Goal: Find specific page/section: Find specific page/section

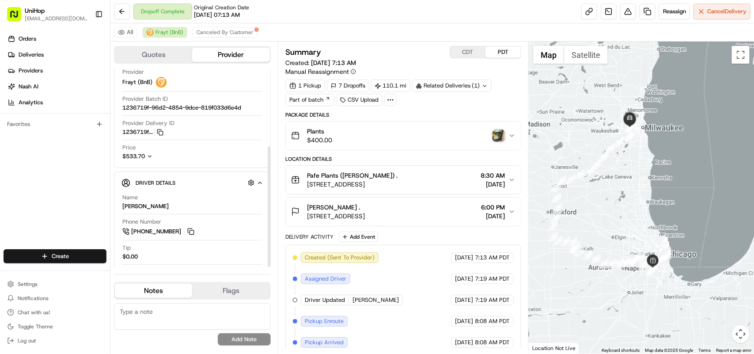
scroll to position [127, 0]
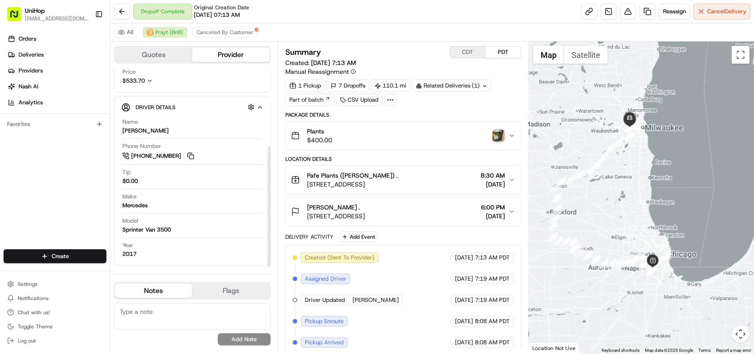
drag, startPoint x: 268, startPoint y: 117, endPoint x: 269, endPoint y: 228, distance: 110.4
click at [269, 228] on div at bounding box center [269, 206] width 3 height 121
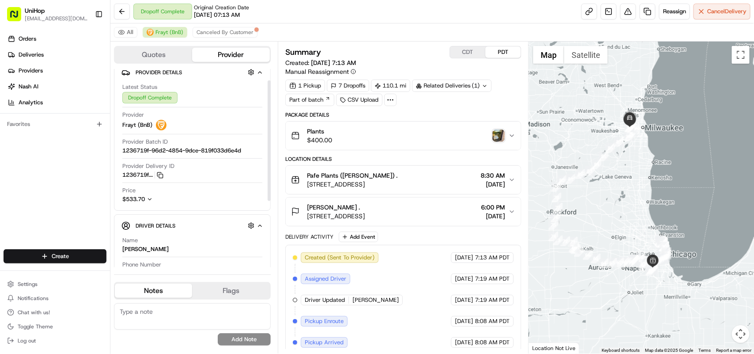
scroll to position [0, 0]
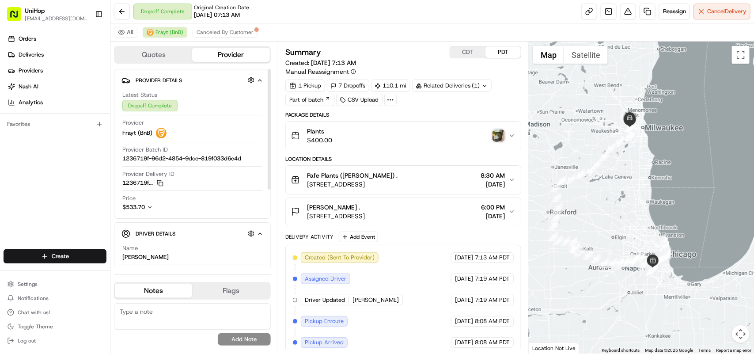
drag, startPoint x: 268, startPoint y: 172, endPoint x: 273, endPoint y: 85, distance: 87.2
click at [271, 85] on div at bounding box center [269, 129] width 3 height 121
click at [120, 14] on button at bounding box center [122, 12] width 16 height 16
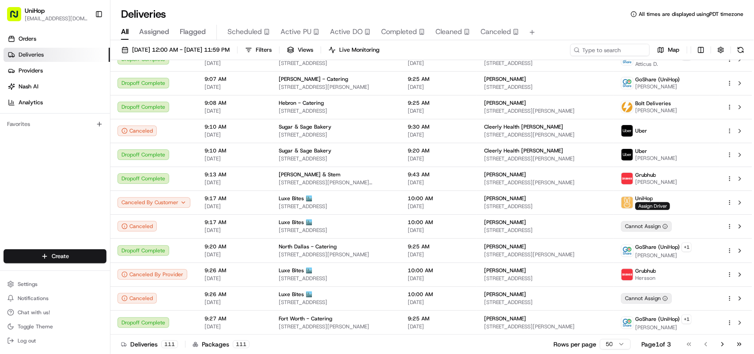
click at [190, 26] on span "Flagged" at bounding box center [193, 31] width 26 height 11
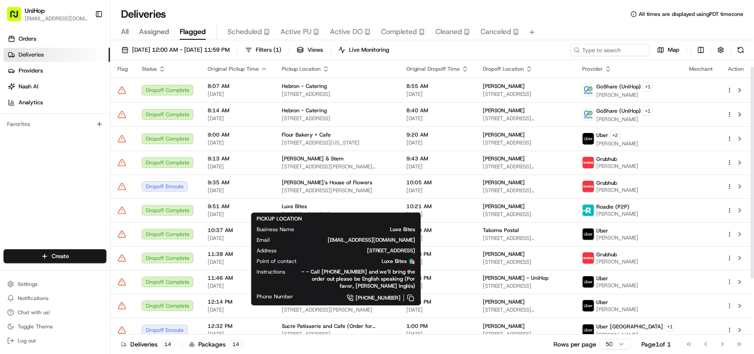
scroll to position [81, 0]
